Goal: Task Accomplishment & Management: Use online tool/utility

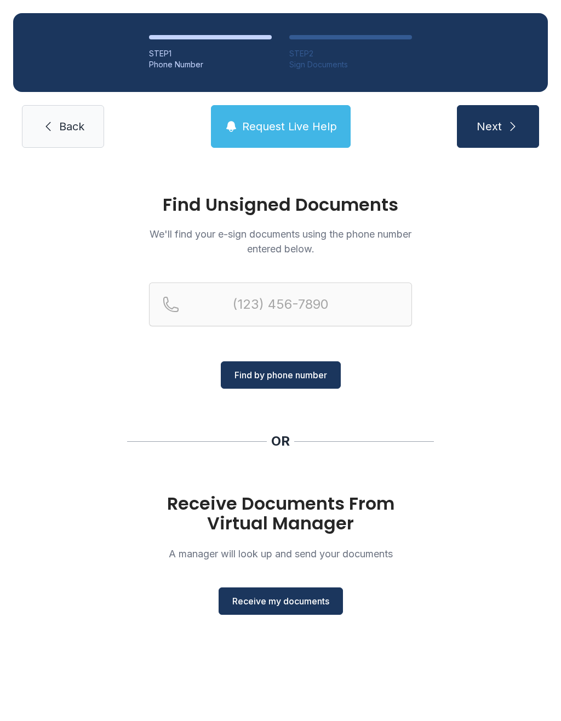
click at [292, 606] on span "Receive my documents" at bounding box center [280, 601] width 97 height 13
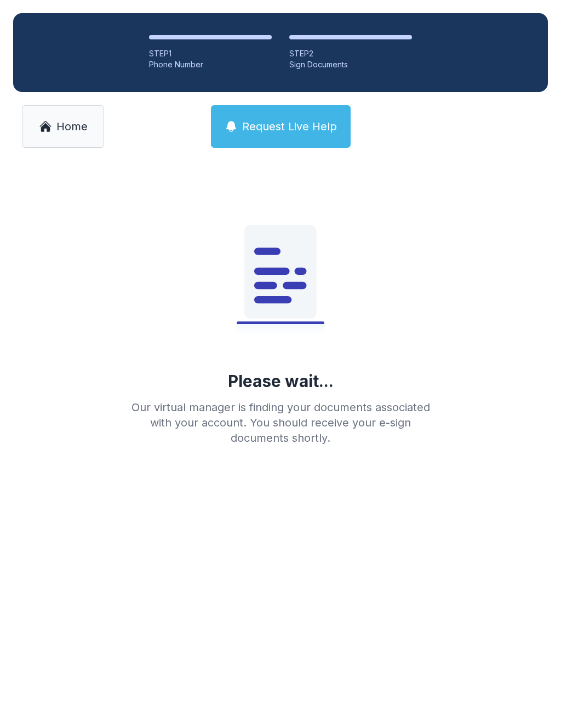
click at [59, 119] on span "Home" at bounding box center [71, 126] width 31 height 15
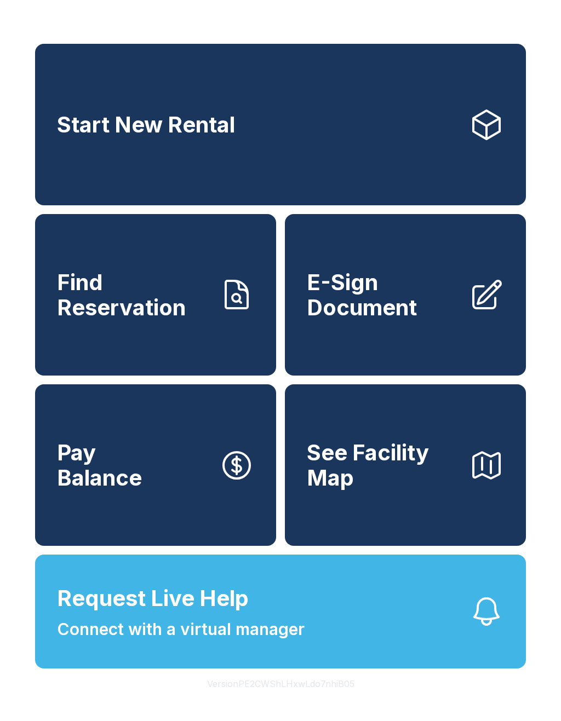
click at [390, 320] on span "E-Sign Document" at bounding box center [383, 295] width 153 height 50
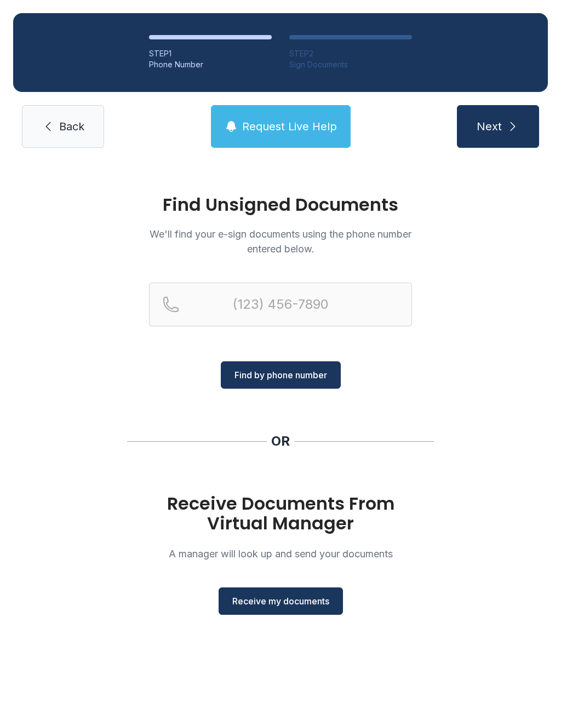
click at [291, 610] on button "Receive my documents" at bounding box center [280, 600] width 124 height 27
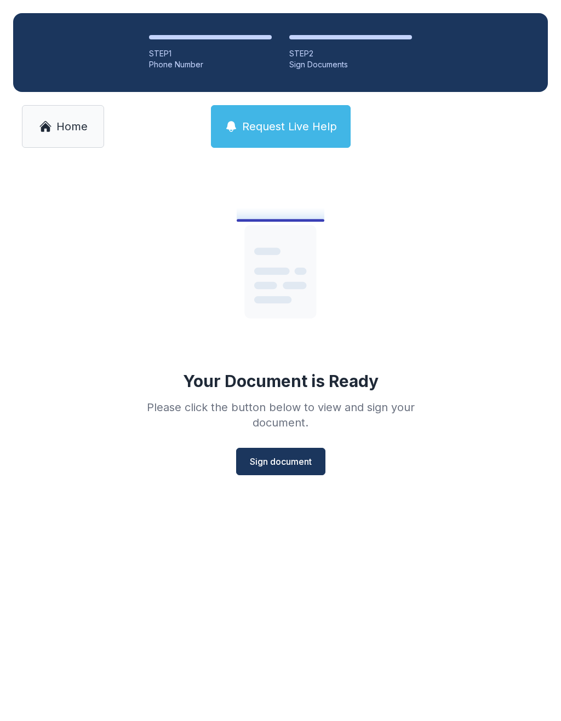
click at [288, 460] on span "Sign document" at bounding box center [281, 461] width 62 height 13
click at [69, 107] on link "Home" at bounding box center [63, 126] width 82 height 43
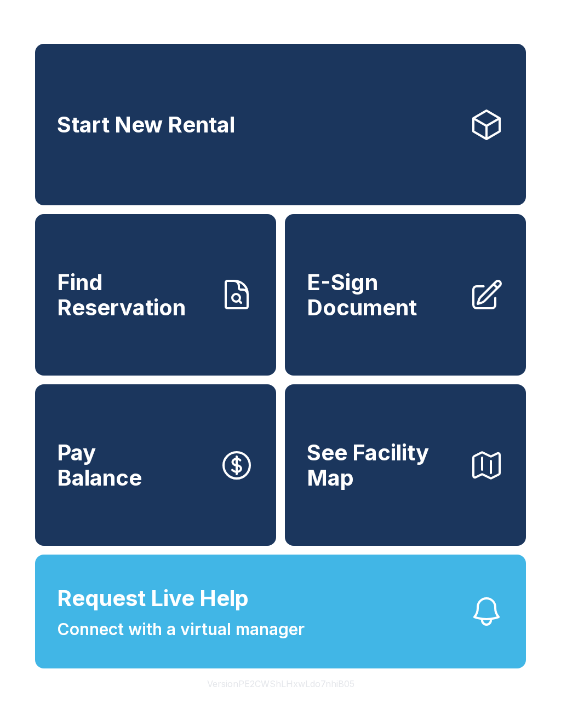
click at [377, 336] on link "E-Sign Document" at bounding box center [405, 295] width 241 height 162
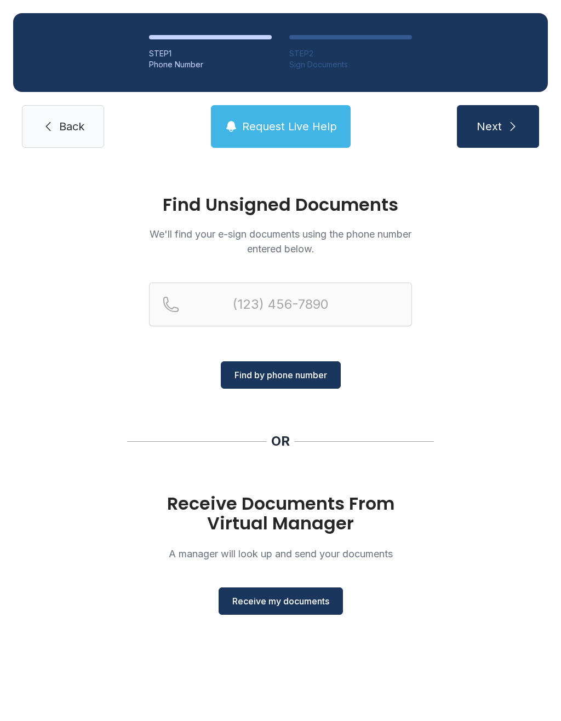
click at [287, 598] on span "Receive my documents" at bounding box center [280, 601] width 97 height 13
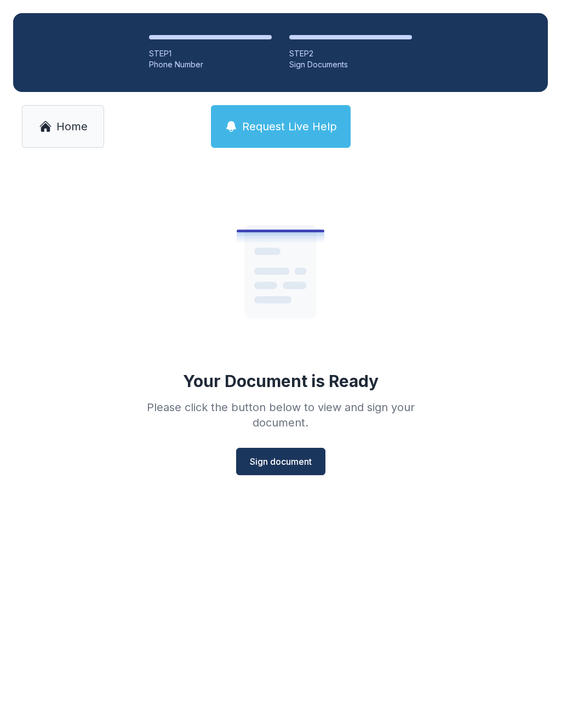
click at [283, 466] on span "Sign document" at bounding box center [281, 461] width 62 height 13
click at [68, 121] on span "Home" at bounding box center [71, 126] width 31 height 15
